Goal: Find specific page/section: Find specific page/section

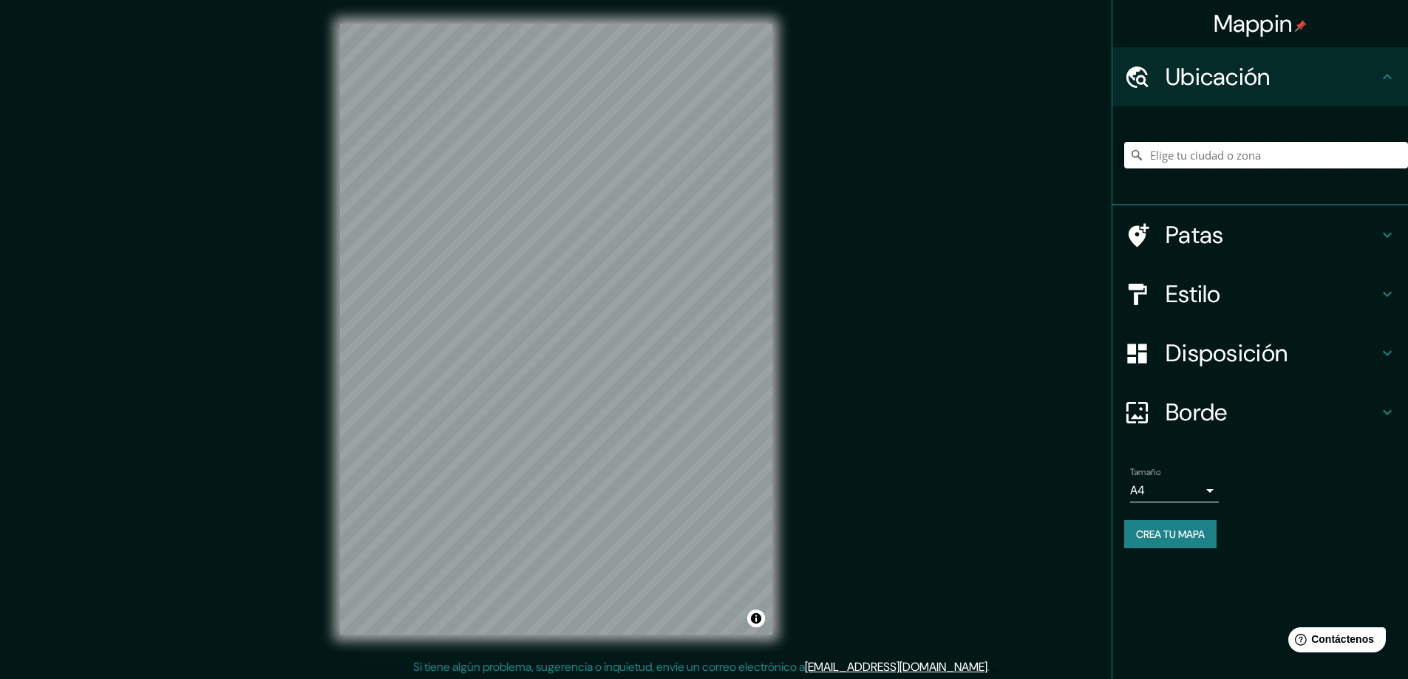
click at [1261, 152] on input "Elige tu ciudad o zona" at bounding box center [1266, 155] width 284 height 27
type input "x"
type input "c"
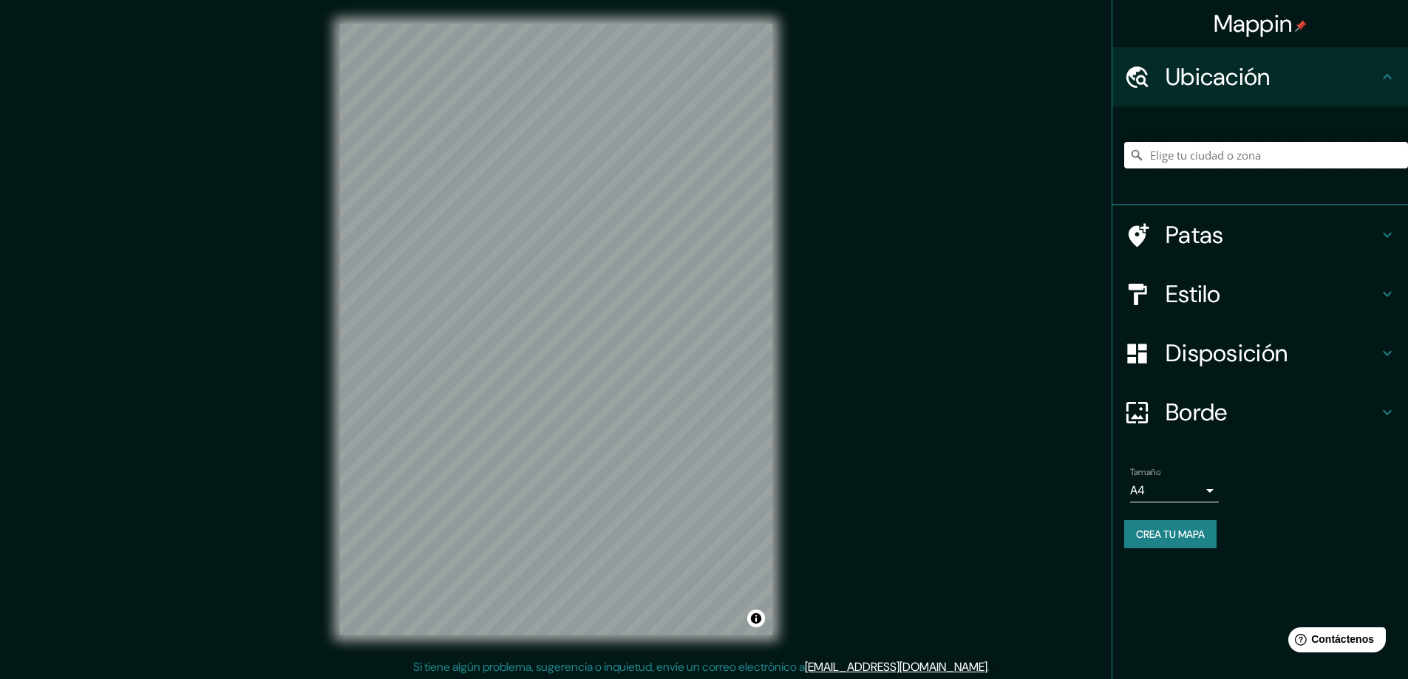
type input "c"
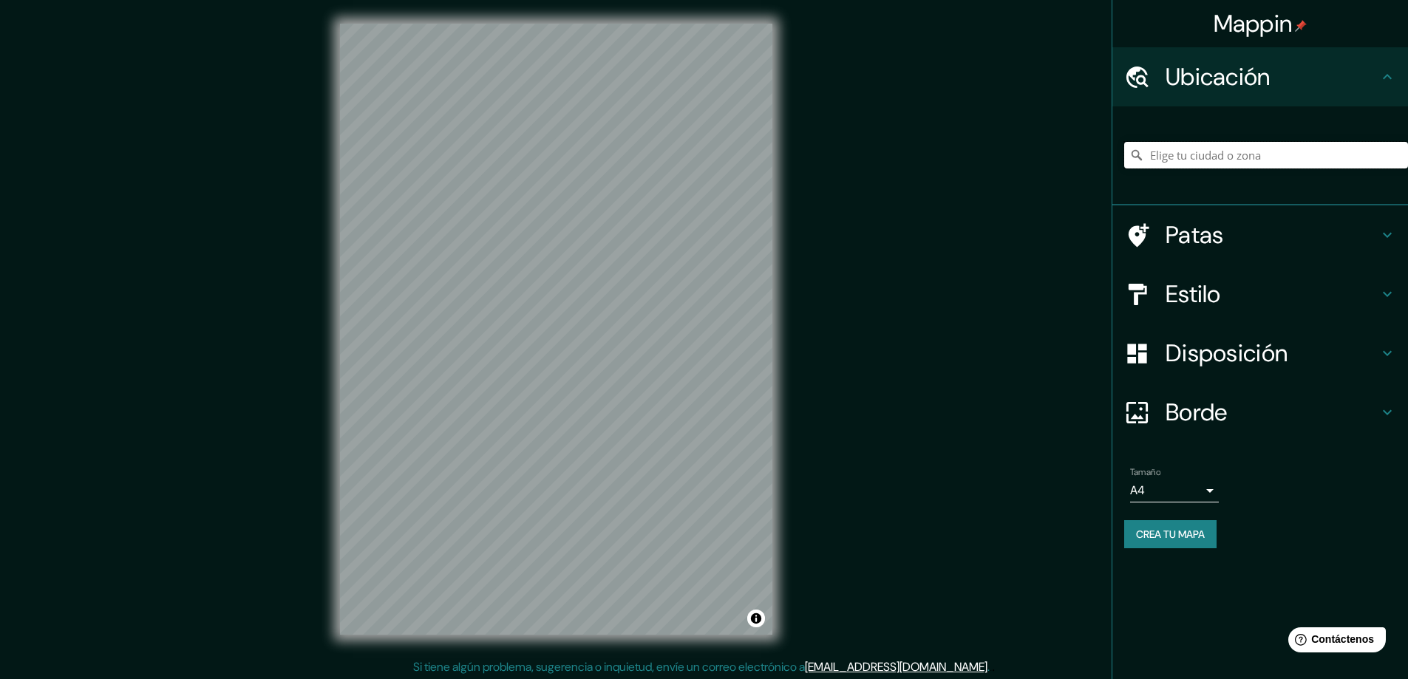
type input "c"
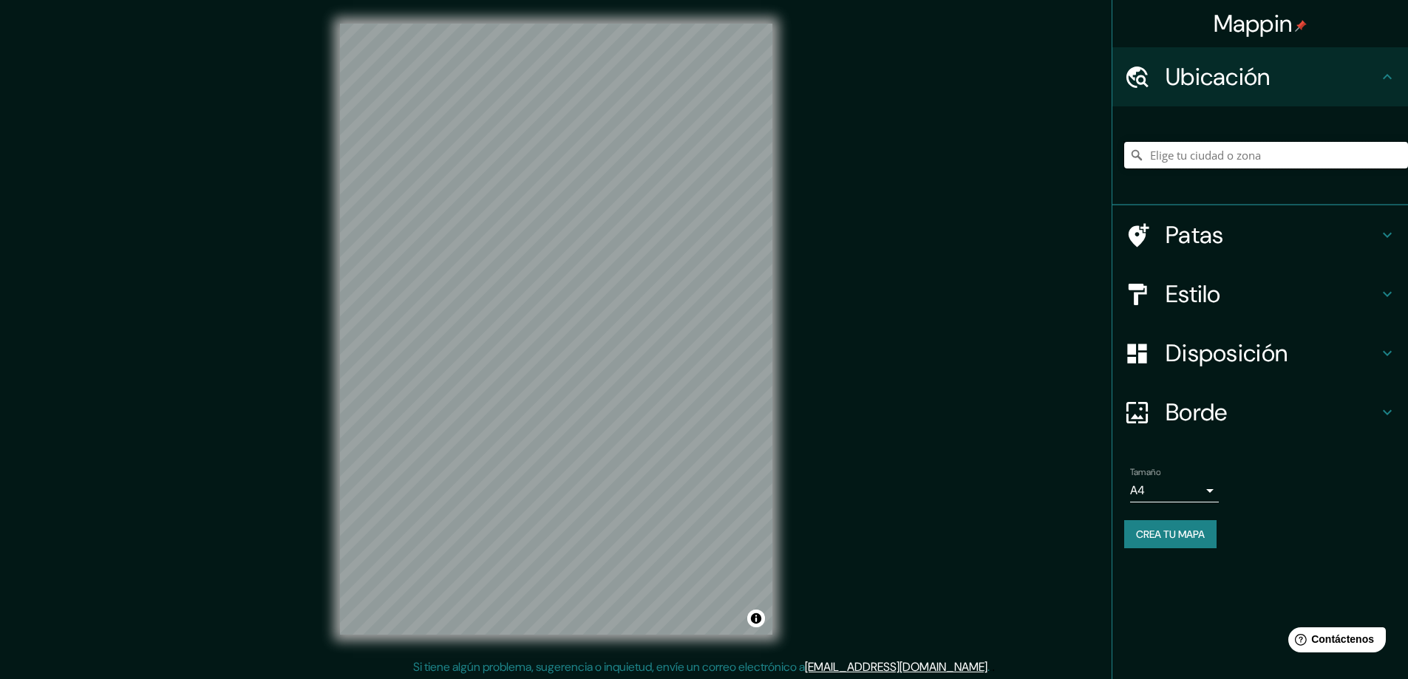
type input "c"
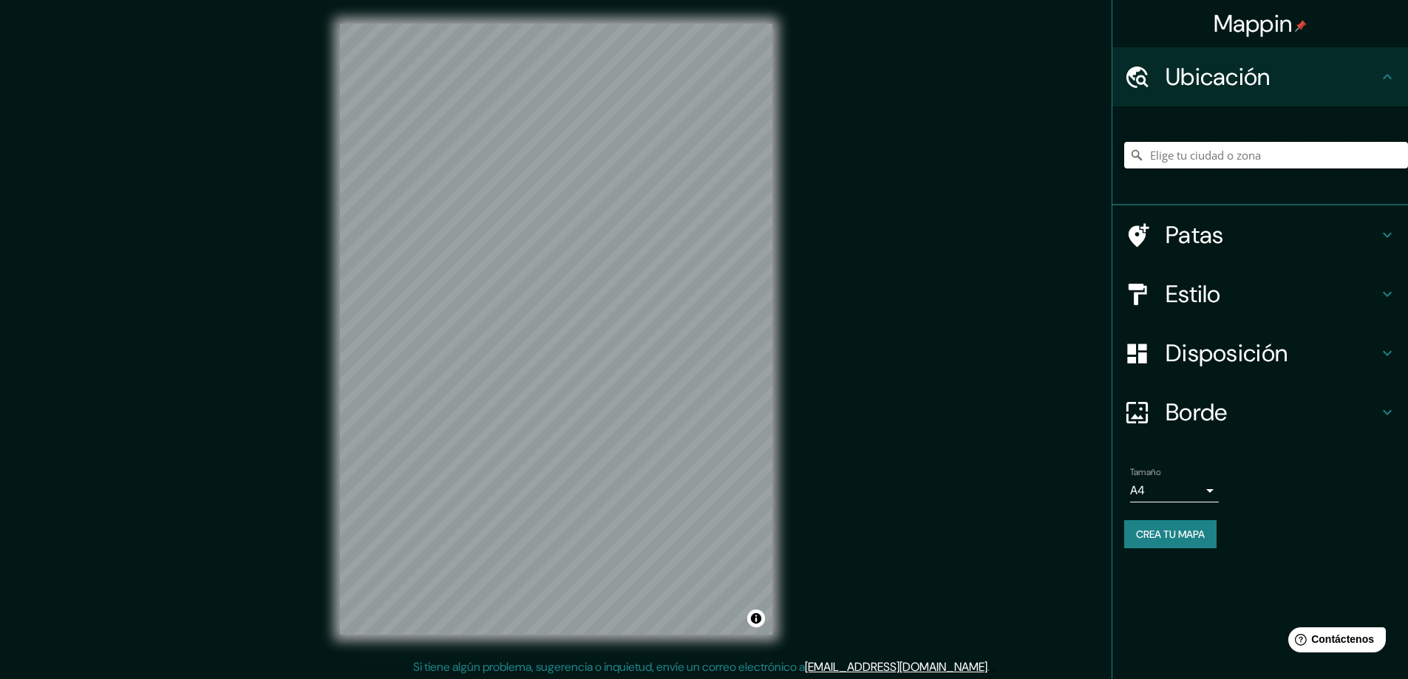
type input "c"
type input "Paita, [GEOGRAPHIC_DATA], [GEOGRAPHIC_DATA]"
